Goal: Check status: Check status

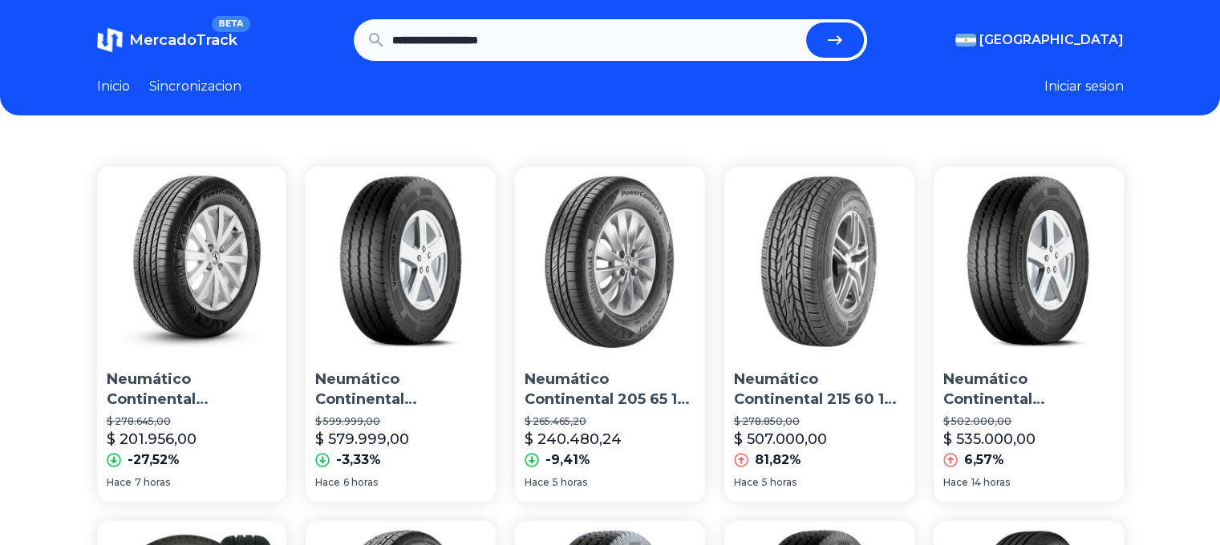
click at [208, 86] on link "Sincronizacion" at bounding box center [195, 86] width 92 height 19
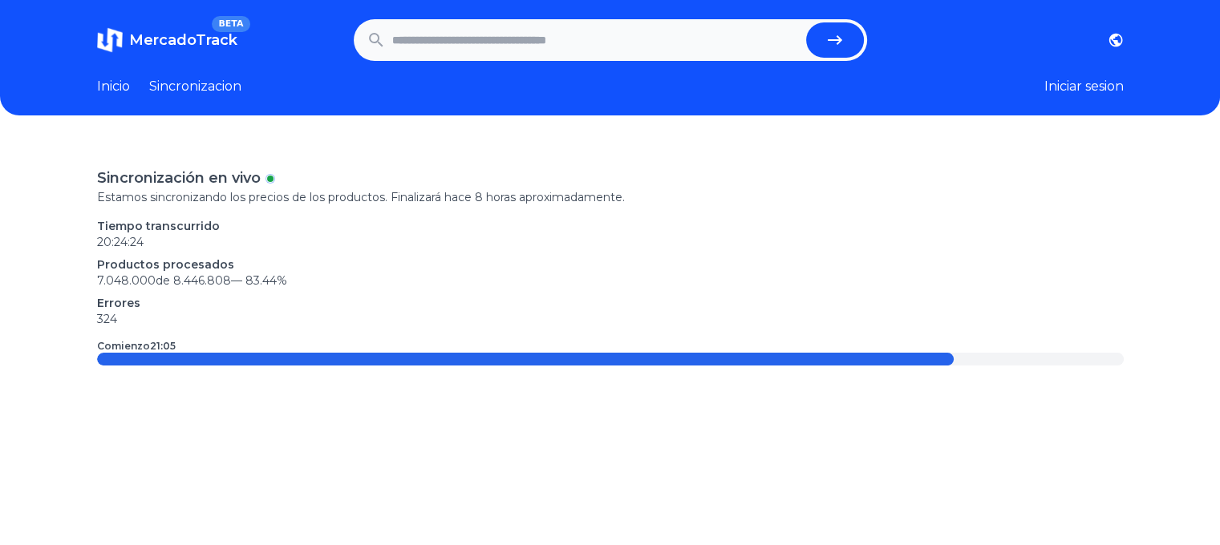
type input "**********"
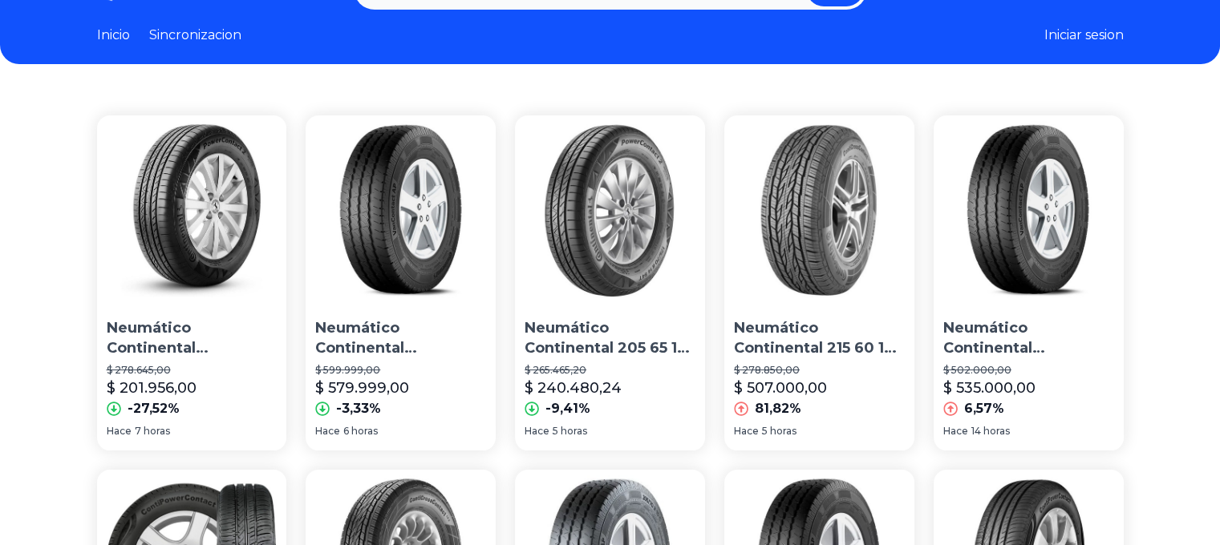
scroll to position [80, 0]
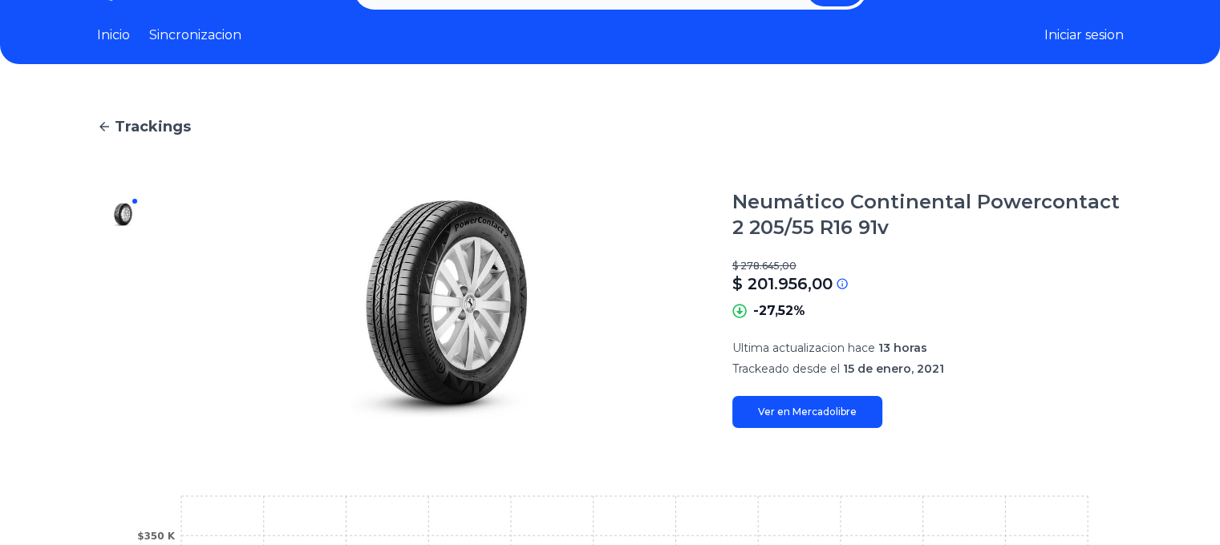
scroll to position [80, 0]
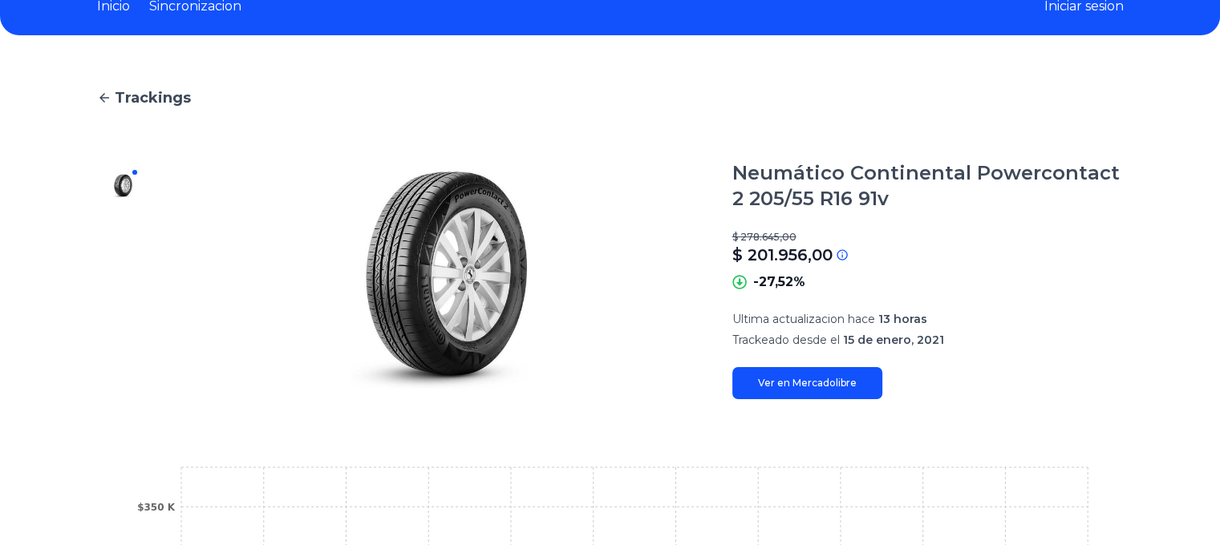
click at [799, 381] on link "Ver en Mercadolibre" at bounding box center [807, 383] width 150 height 32
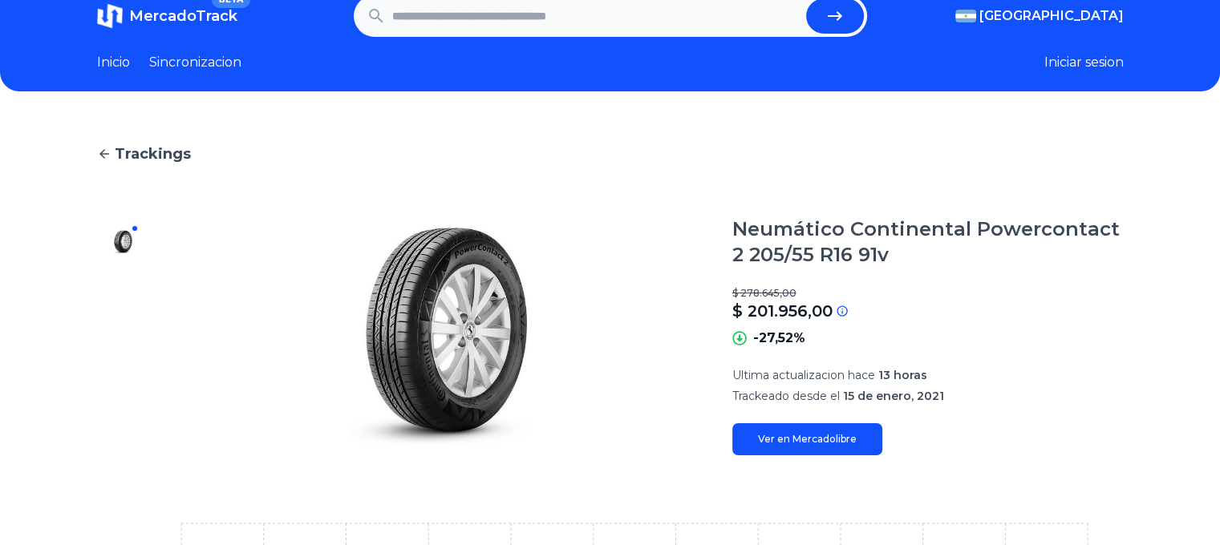
scroll to position [0, 0]
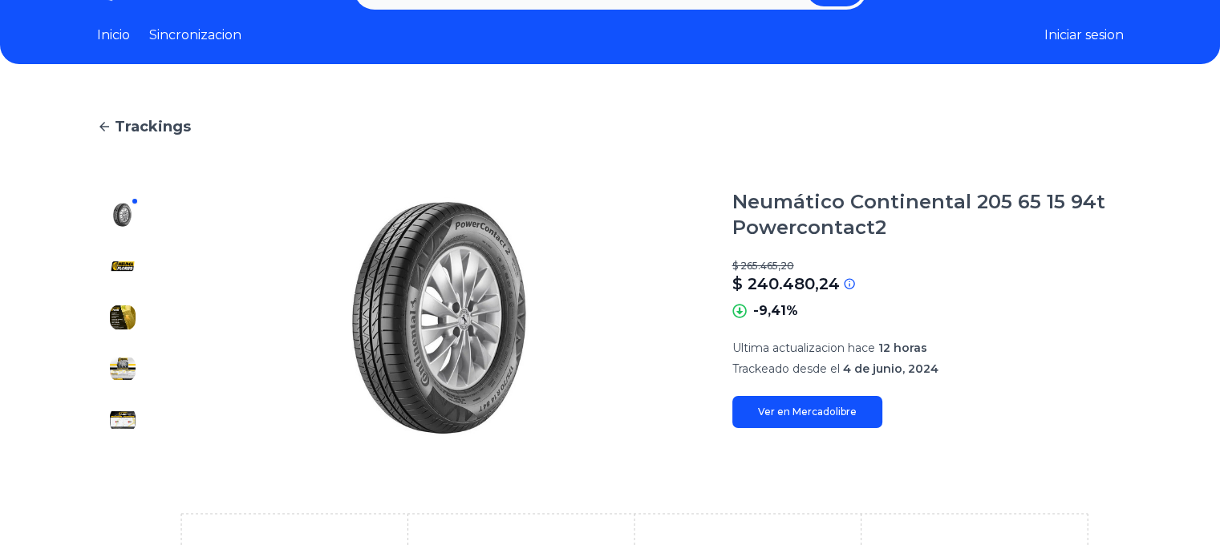
scroll to position [80, 0]
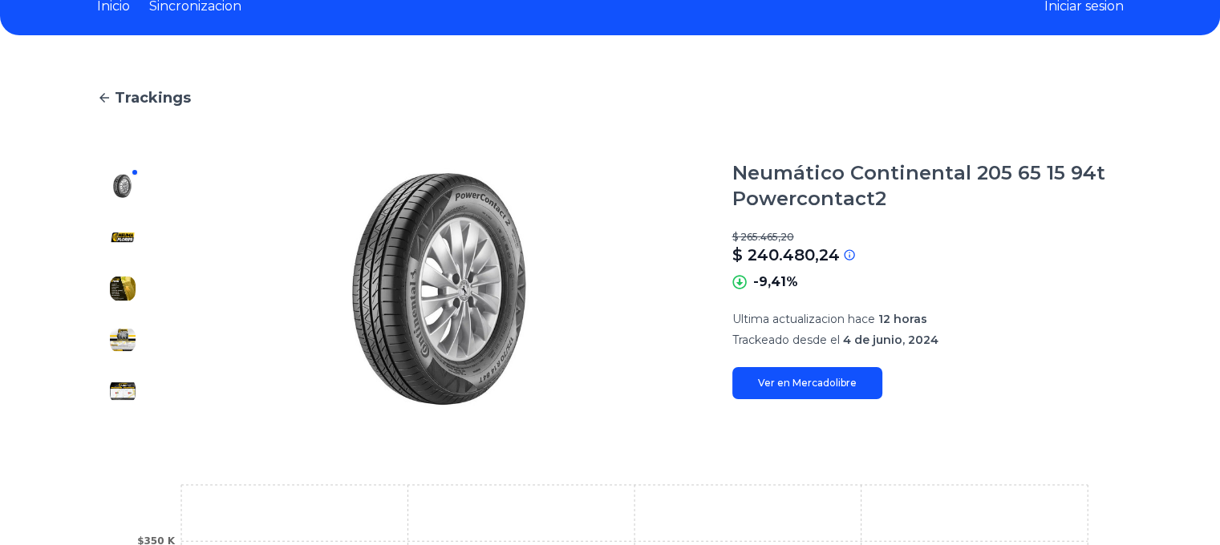
click at [783, 387] on link "Ver en Mercadolibre" at bounding box center [807, 383] width 150 height 32
